Goal: Task Accomplishment & Management: Complete application form

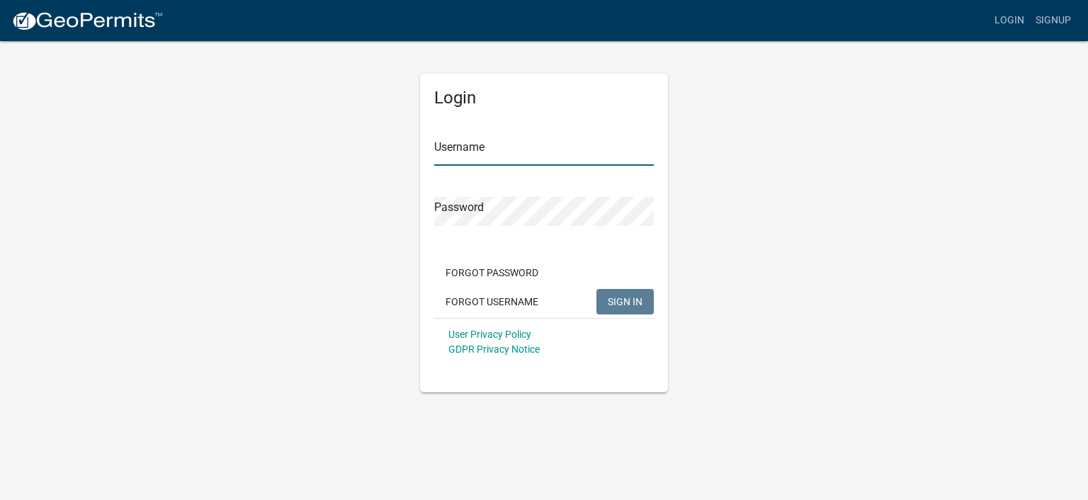
type input "jasonlowry"
click at [617, 297] on span "SIGN IN" at bounding box center [625, 300] width 35 height 11
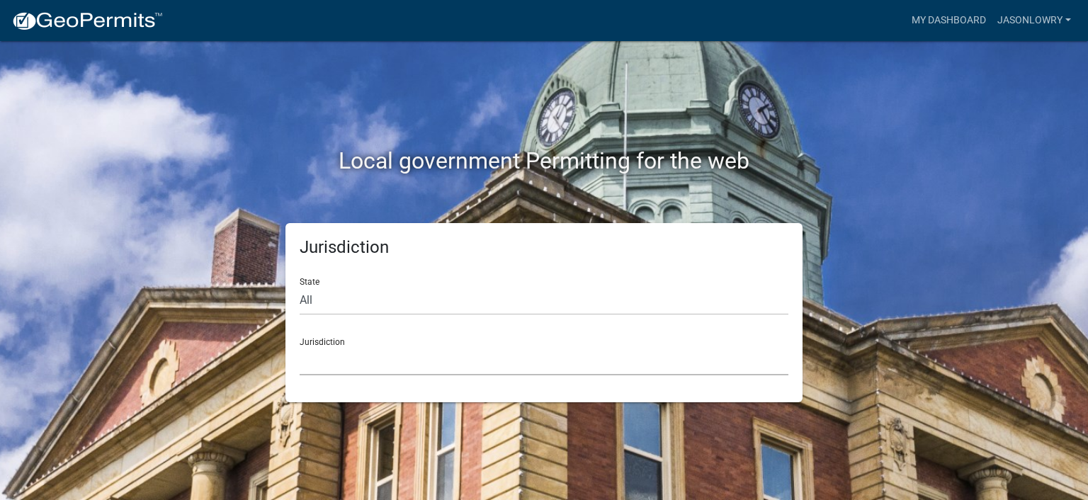
click at [337, 361] on select "[GEOGRAPHIC_DATA], [US_STATE] [GEOGRAPHIC_DATA], [US_STATE][PERSON_NAME][GEOGRA…" at bounding box center [544, 360] width 489 height 29
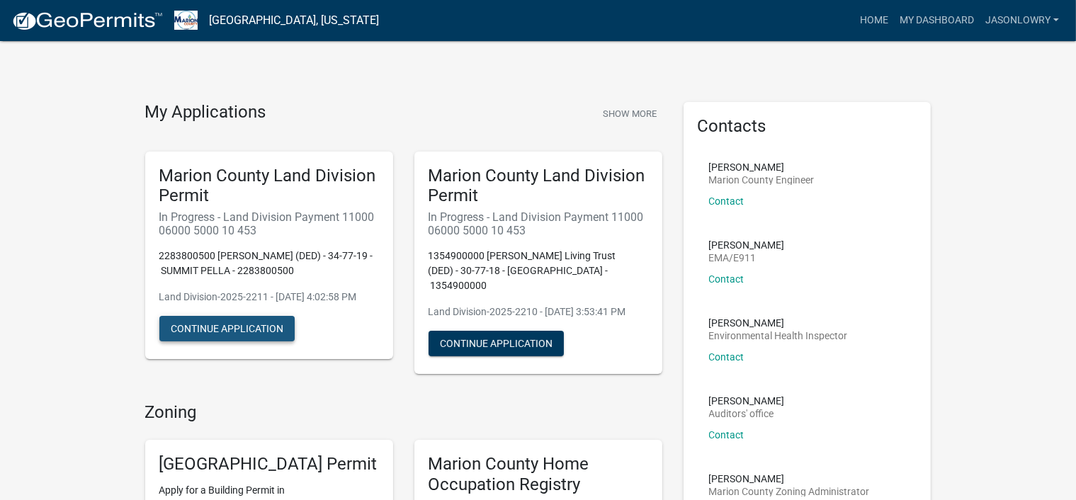
click at [208, 341] on button "Continue Application" at bounding box center [226, 328] width 135 height 25
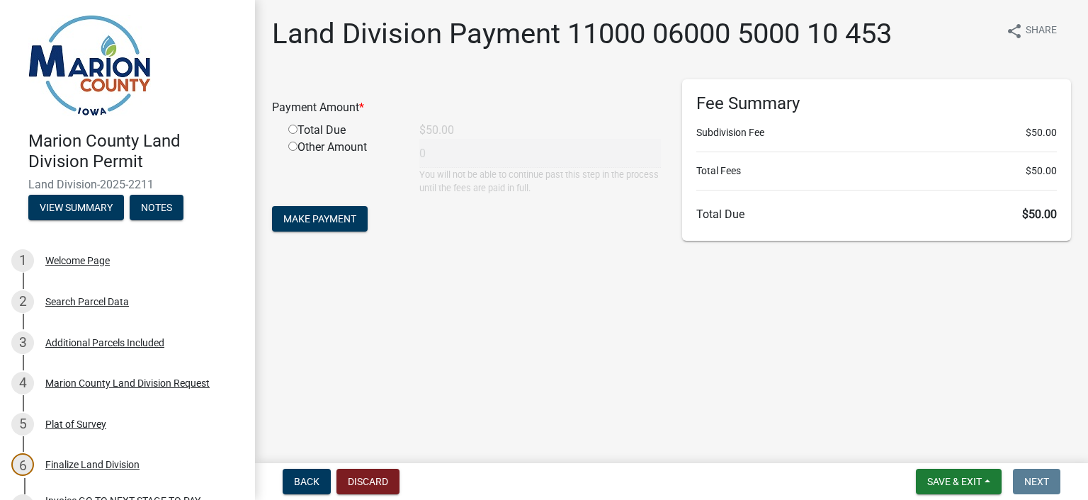
click at [293, 131] on input "radio" at bounding box center [292, 129] width 9 height 9
radio input "true"
type input "50"
click at [326, 224] on span "Make Payment" at bounding box center [319, 218] width 73 height 11
